Goal: Information Seeking & Learning: Learn about a topic

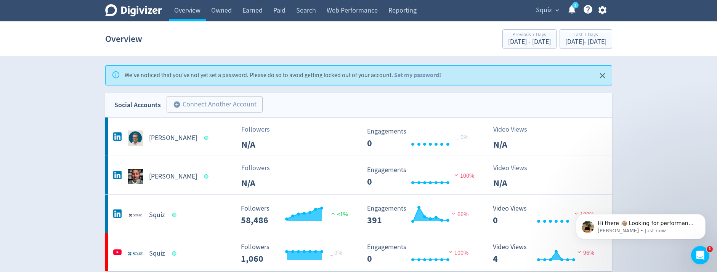
click at [549, 11] on span "Squiz" at bounding box center [544, 10] width 16 height 12
click at [538, 11] on div at bounding box center [358, 136] width 717 height 272
click at [704, 215] on icon "Dismiss notification" at bounding box center [703, 216] width 4 height 4
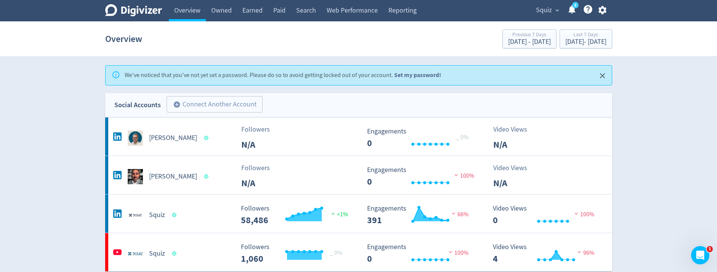
click at [410, 75] on link "Set my password!" at bounding box center [417, 75] width 47 height 8
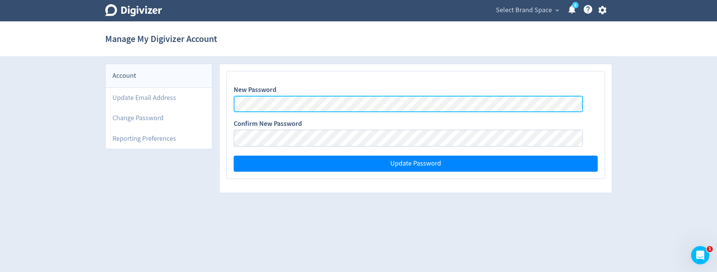
click at [0, 200] on com-1password-button at bounding box center [0, 200] width 0 height 0
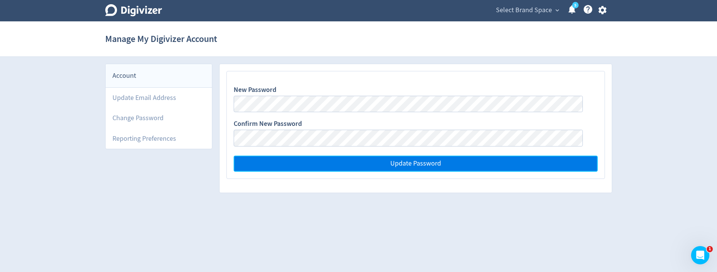
click at [370, 162] on button "Update Password" at bounding box center [416, 164] width 364 height 16
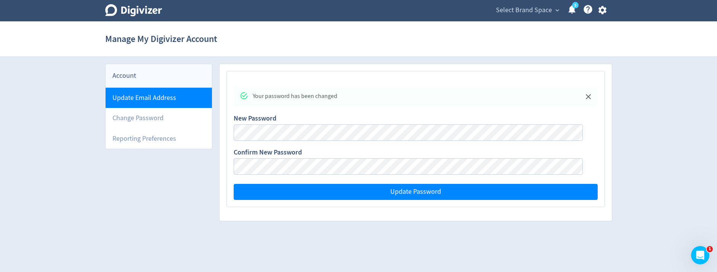
click at [163, 93] on li "Update Email Address" at bounding box center [159, 98] width 107 height 20
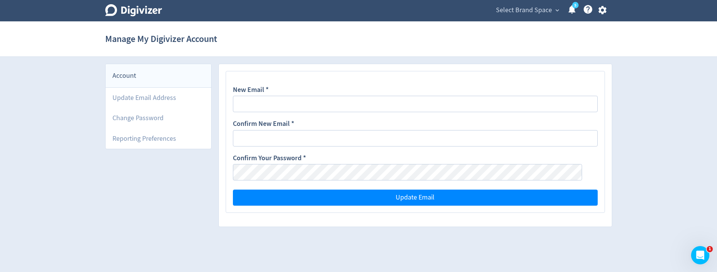
click at [138, 75] on div "Account" at bounding box center [159, 76] width 106 height 24
click at [126, 77] on div "Account" at bounding box center [159, 76] width 106 height 24
click at [535, 11] on span "Select Brand Space" at bounding box center [524, 10] width 56 height 12
click at [551, 22] on link "Squiz" at bounding box center [549, 27] width 24 height 21
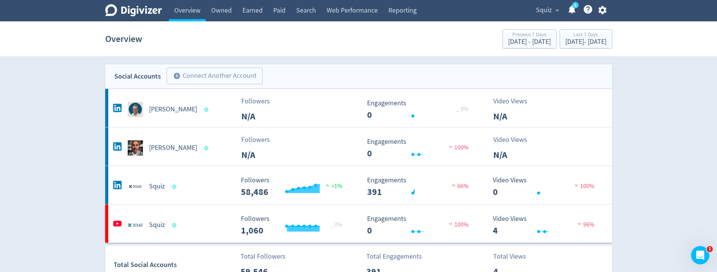
click at [576, 8] on link "5" at bounding box center [575, 5] width 6 height 6
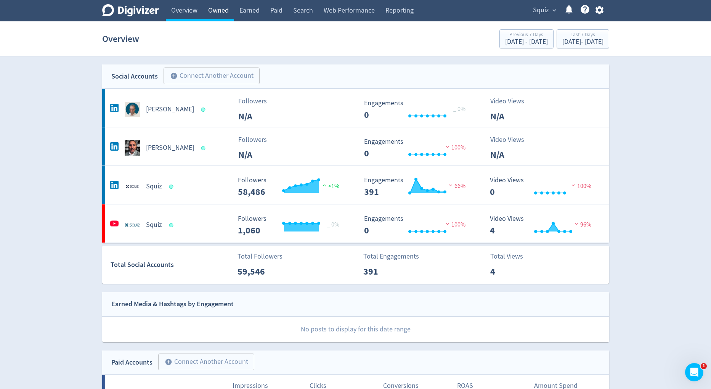
click at [220, 10] on link "Owned" at bounding box center [218, 10] width 31 height 21
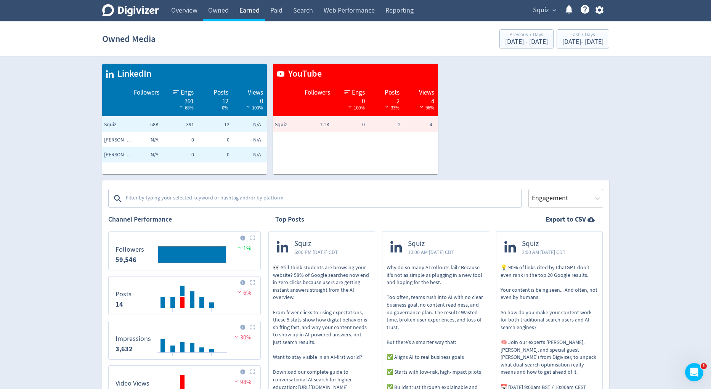
click at [256, 13] on link "Earned" at bounding box center [249, 10] width 31 height 21
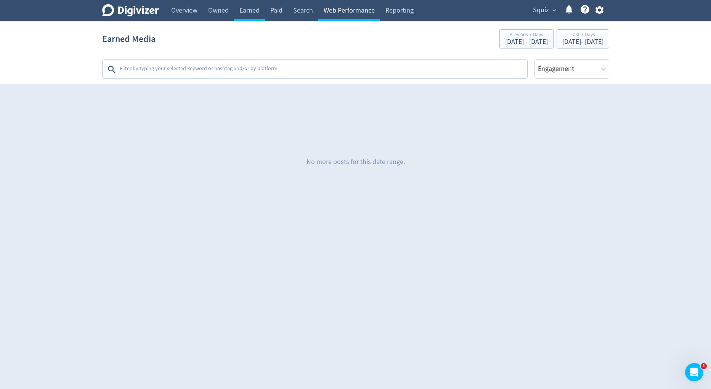
click at [341, 11] on link "Web Performance" at bounding box center [349, 10] width 62 height 21
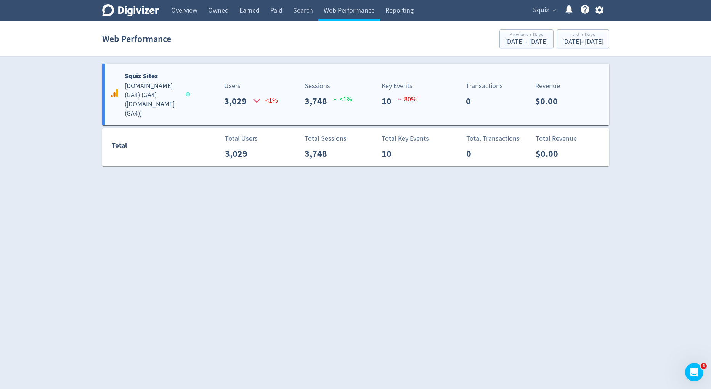
click at [195, 111] on div "Squiz Sites [DOMAIN_NAME] (GA4) (GA4) ( [DOMAIN_NAME] (GA4) ) Users 3,029 <1% S…" at bounding box center [355, 94] width 507 height 61
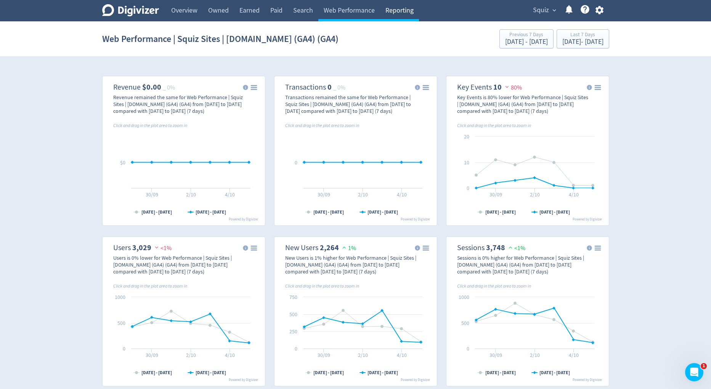
click at [405, 18] on link "Reporting" at bounding box center [399, 10] width 39 height 21
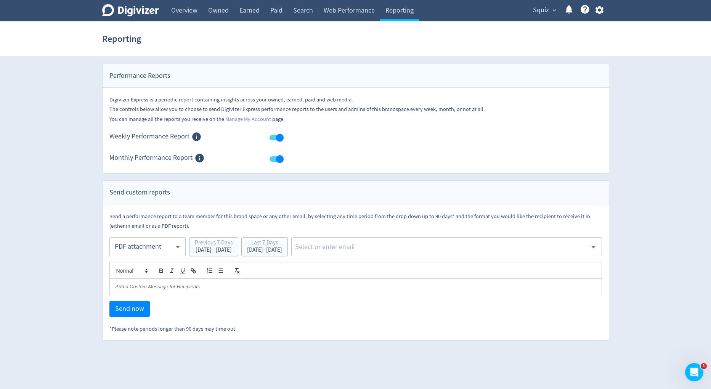
click at [139, 14] on icon "Digivizer Logo" at bounding box center [130, 10] width 57 height 12
